Goal: Obtain resource: Obtain resource

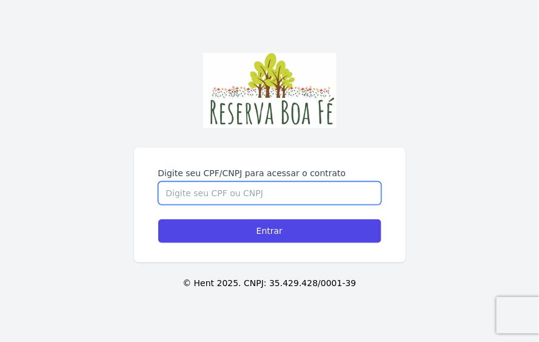
click at [235, 198] on input "Digite seu CPF/CNPJ para acessar o contrato" at bounding box center [269, 192] width 223 height 23
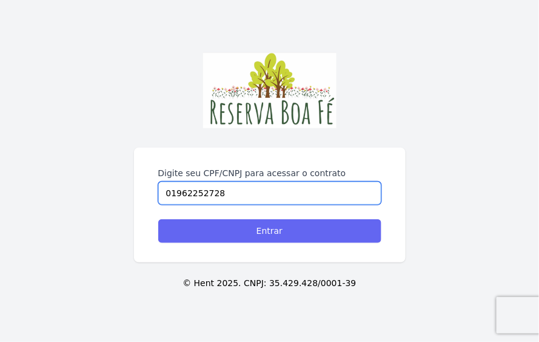
type input "01962252728"
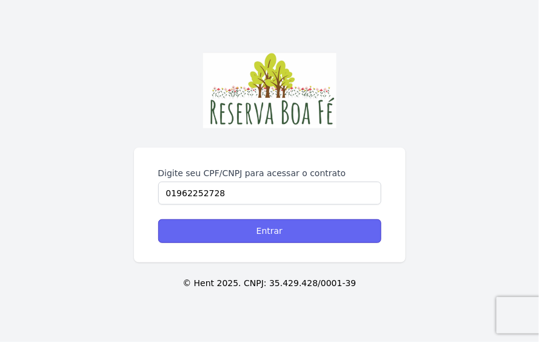
click at [257, 229] on input "Entrar" at bounding box center [269, 231] width 223 height 24
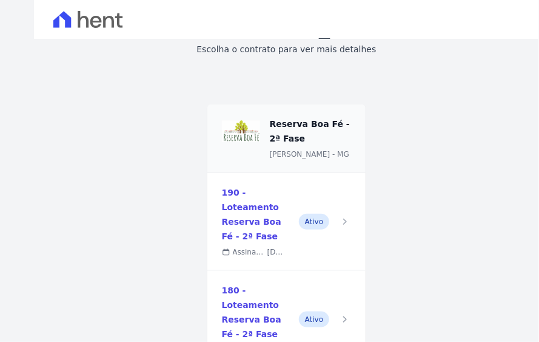
scroll to position [163, 0]
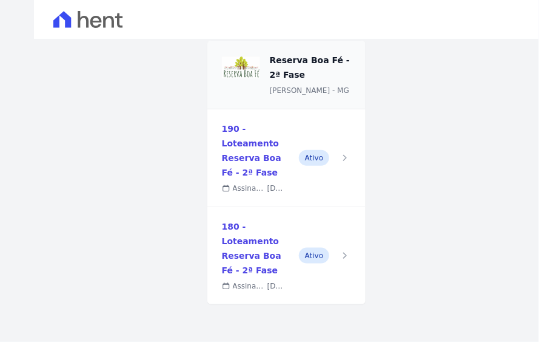
click at [238, 186] on link at bounding box center [287, 157] width 159 height 97
